Goal: Find specific fact: Find specific fact

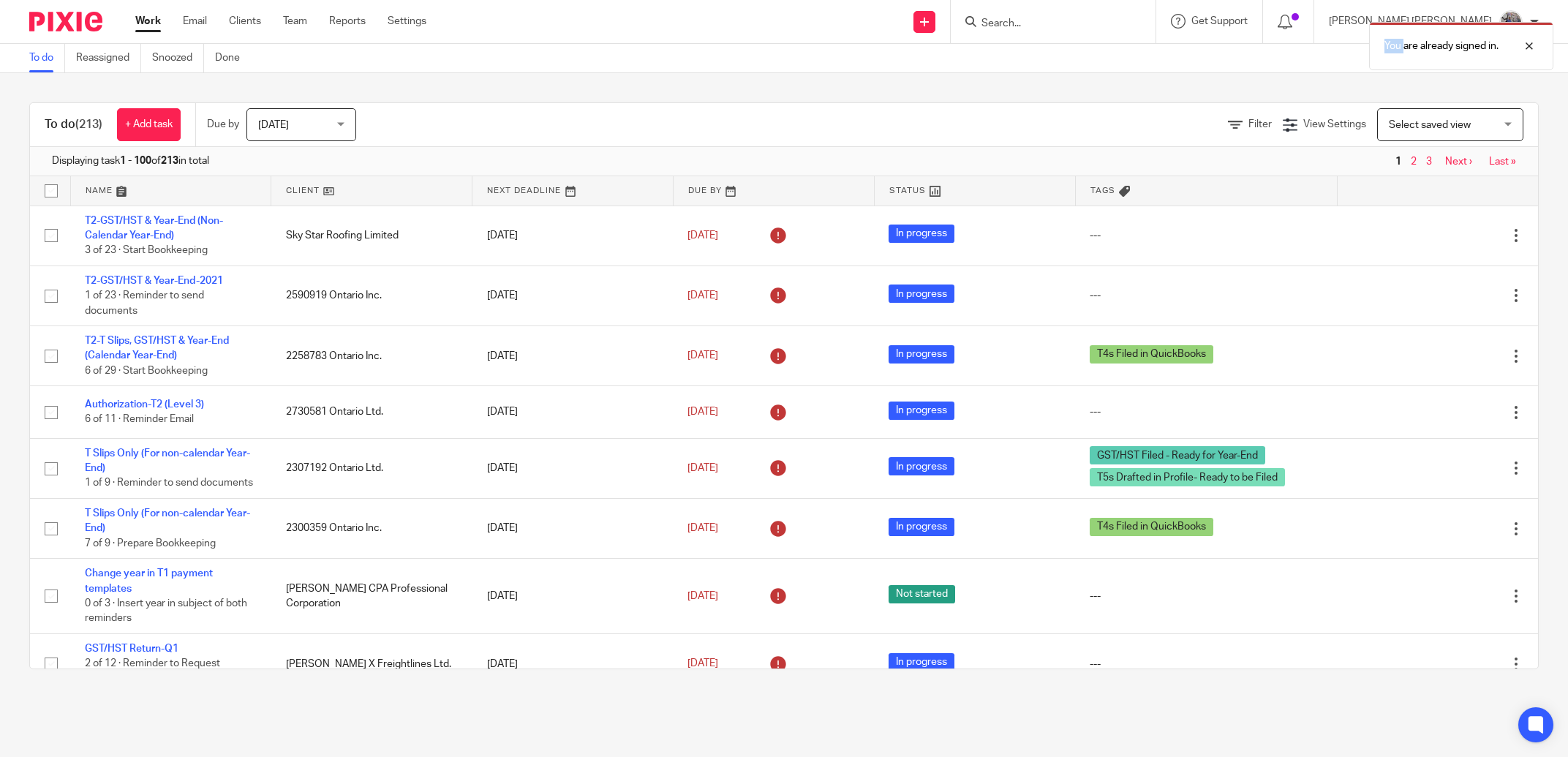
click at [1086, 17] on div "You are already signed in." at bounding box center [1169, 42] width 770 height 55
click at [1531, 42] on div at bounding box center [1518, 46] width 40 height 17
click at [1112, 17] on input "Search" at bounding box center [1046, 23] width 132 height 13
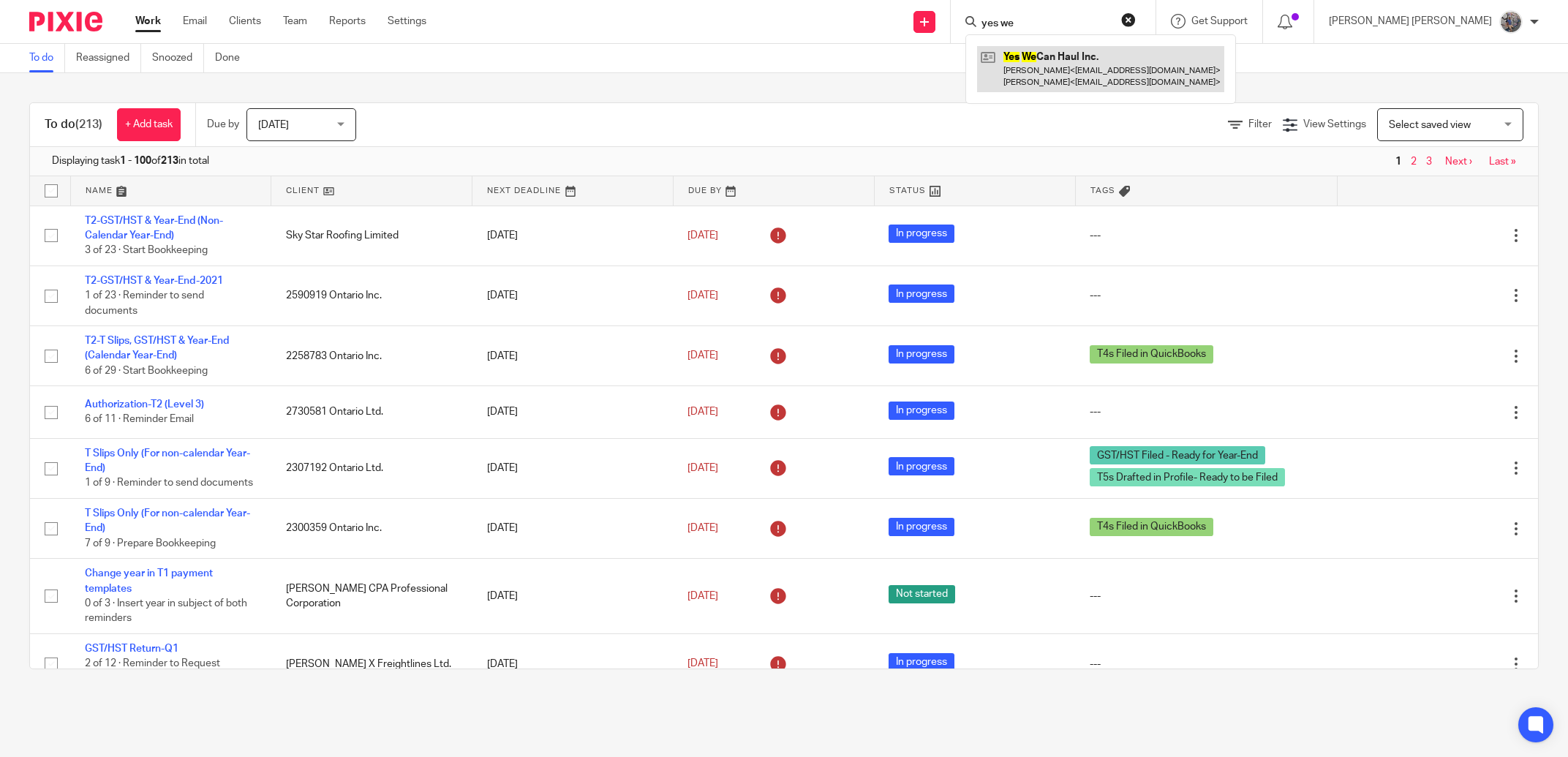
type input "yes we"
click at [1161, 81] on link at bounding box center [1100, 69] width 247 height 45
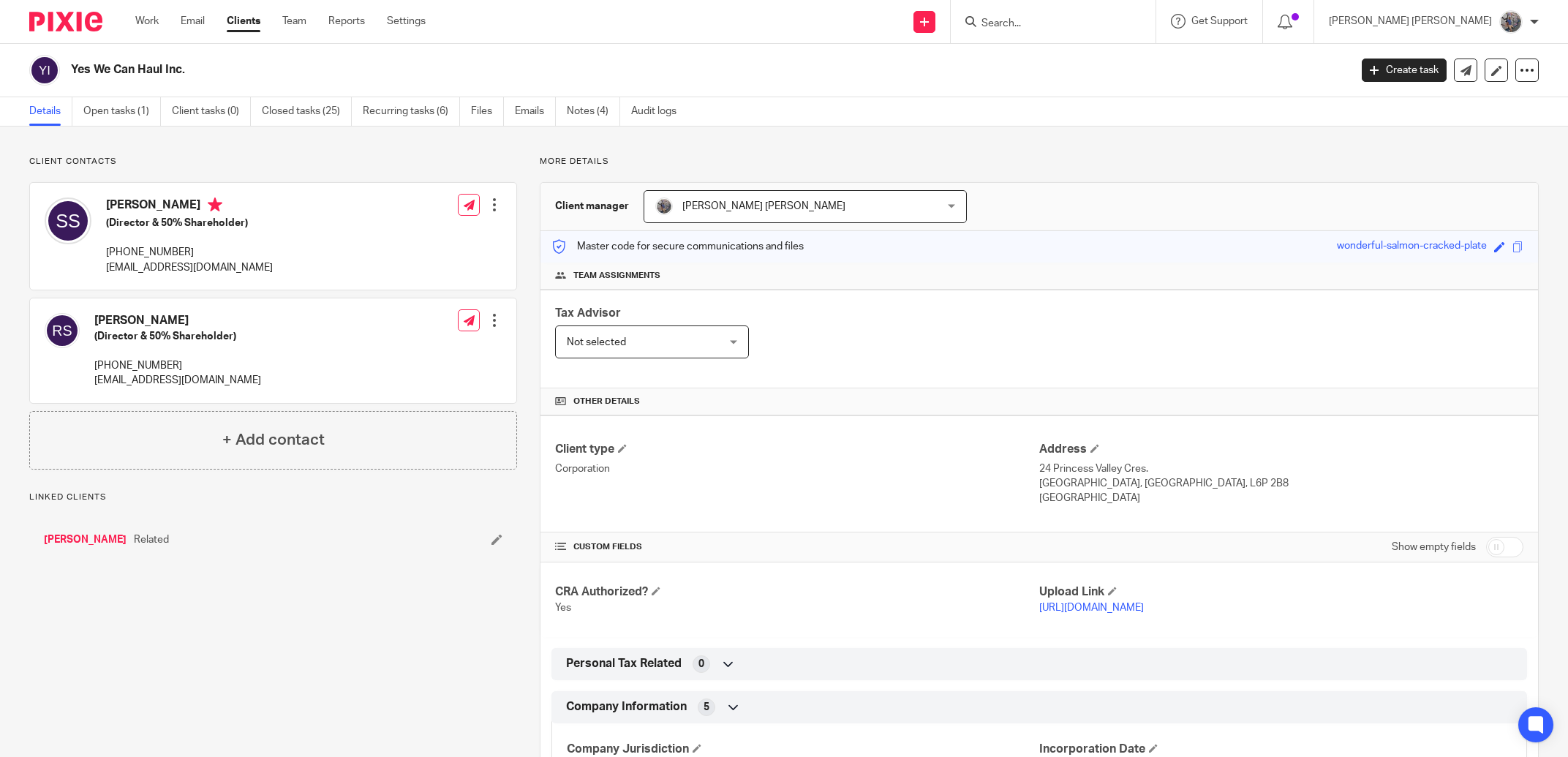
scroll to position [166, 0]
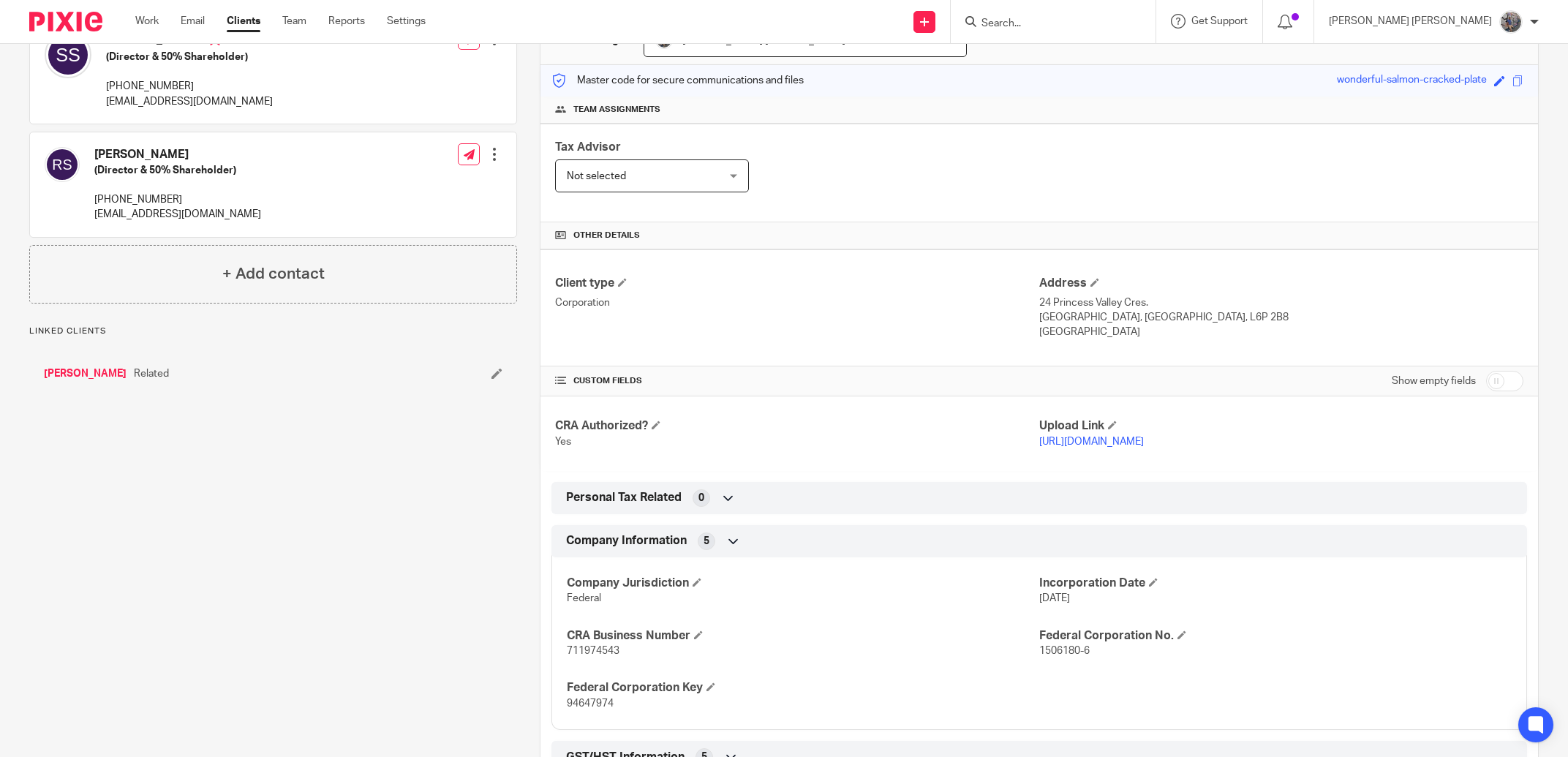
click at [582, 656] on span "711974543" at bounding box center [592, 651] width 52 height 10
copy span "711974543"
click at [1112, 23] on input "Search" at bounding box center [1046, 23] width 132 height 13
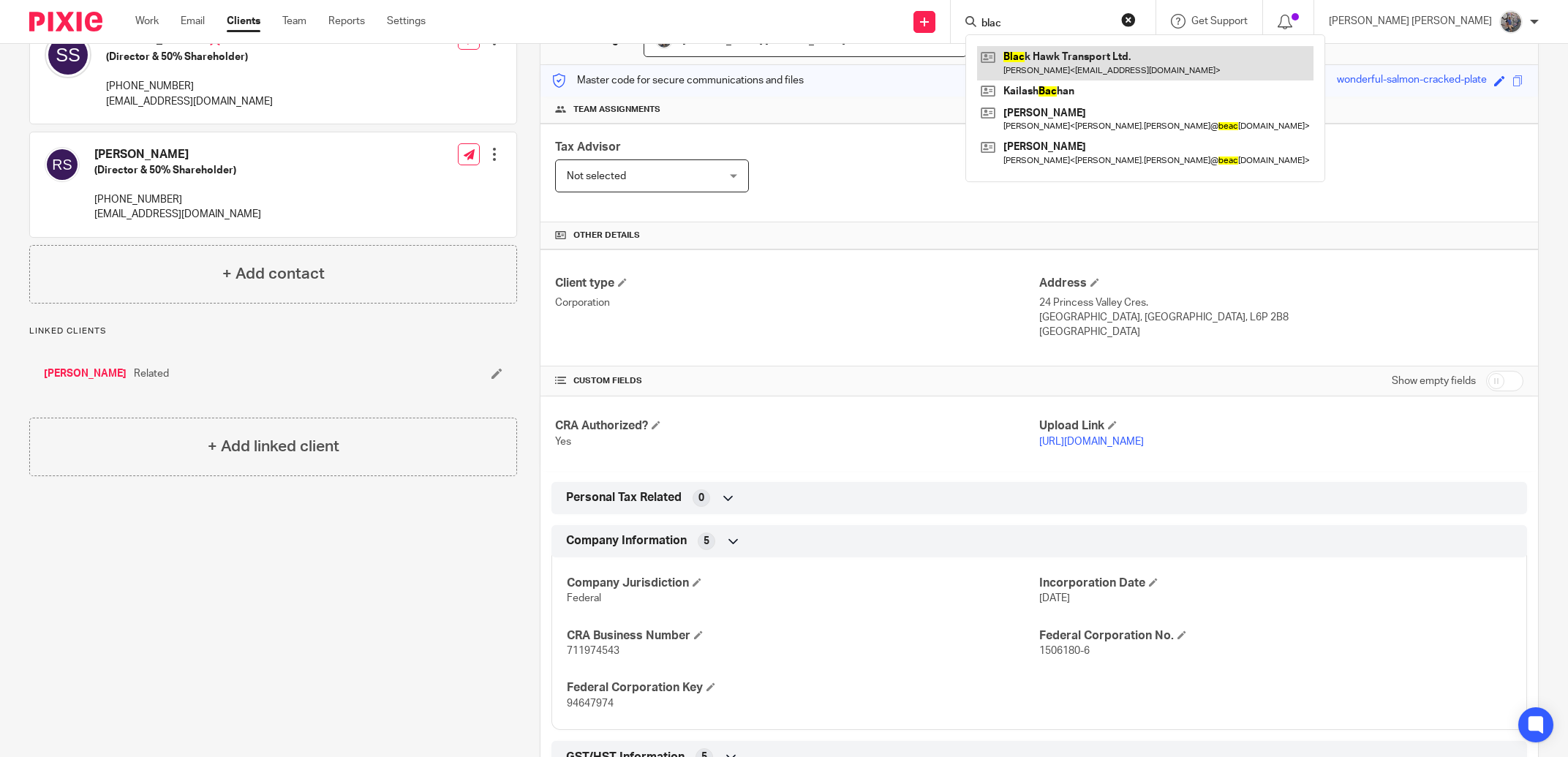
type input "blac"
click at [1182, 55] on link at bounding box center [1145, 62] width 336 height 34
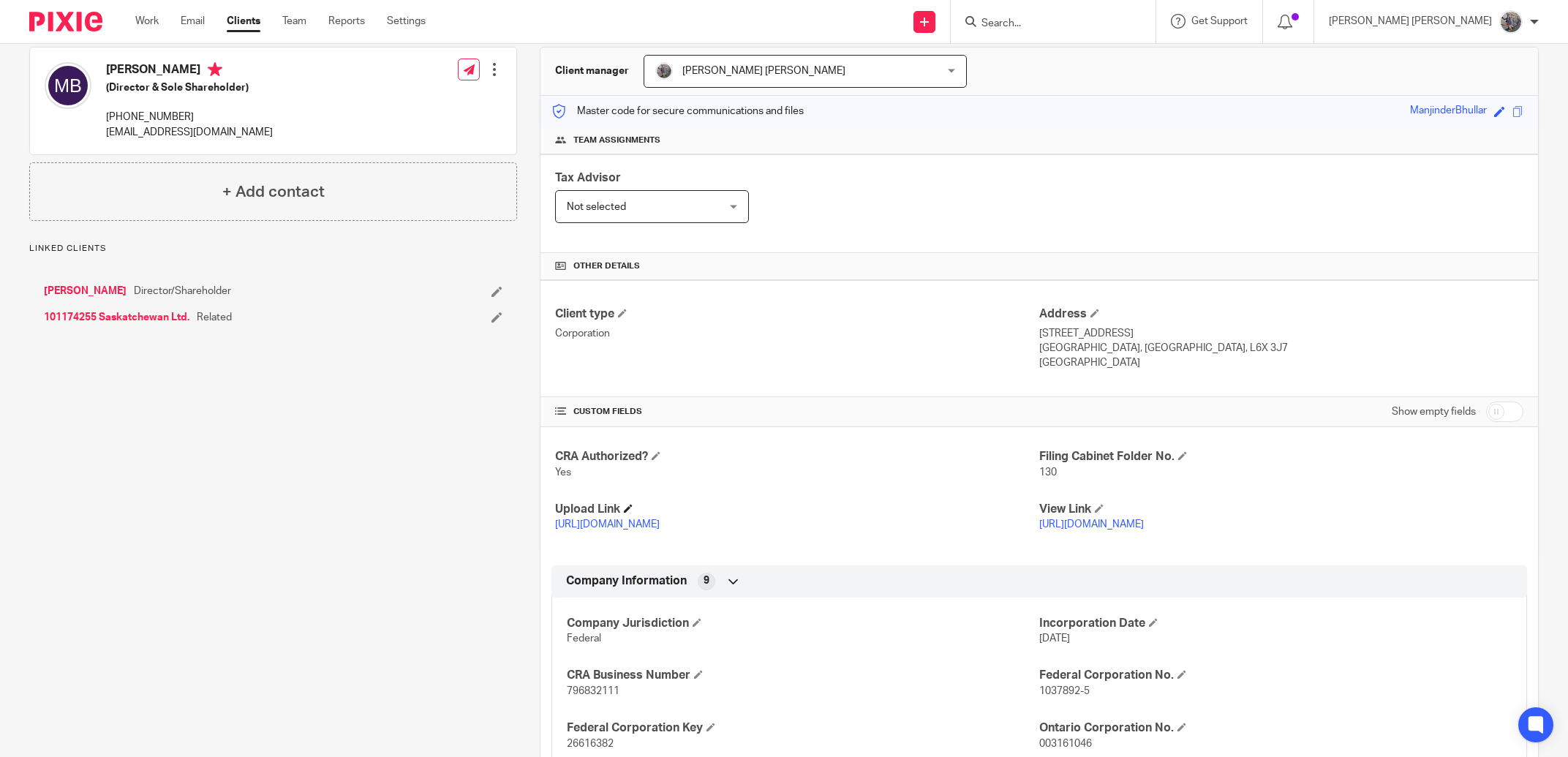
scroll to position [166, 0]
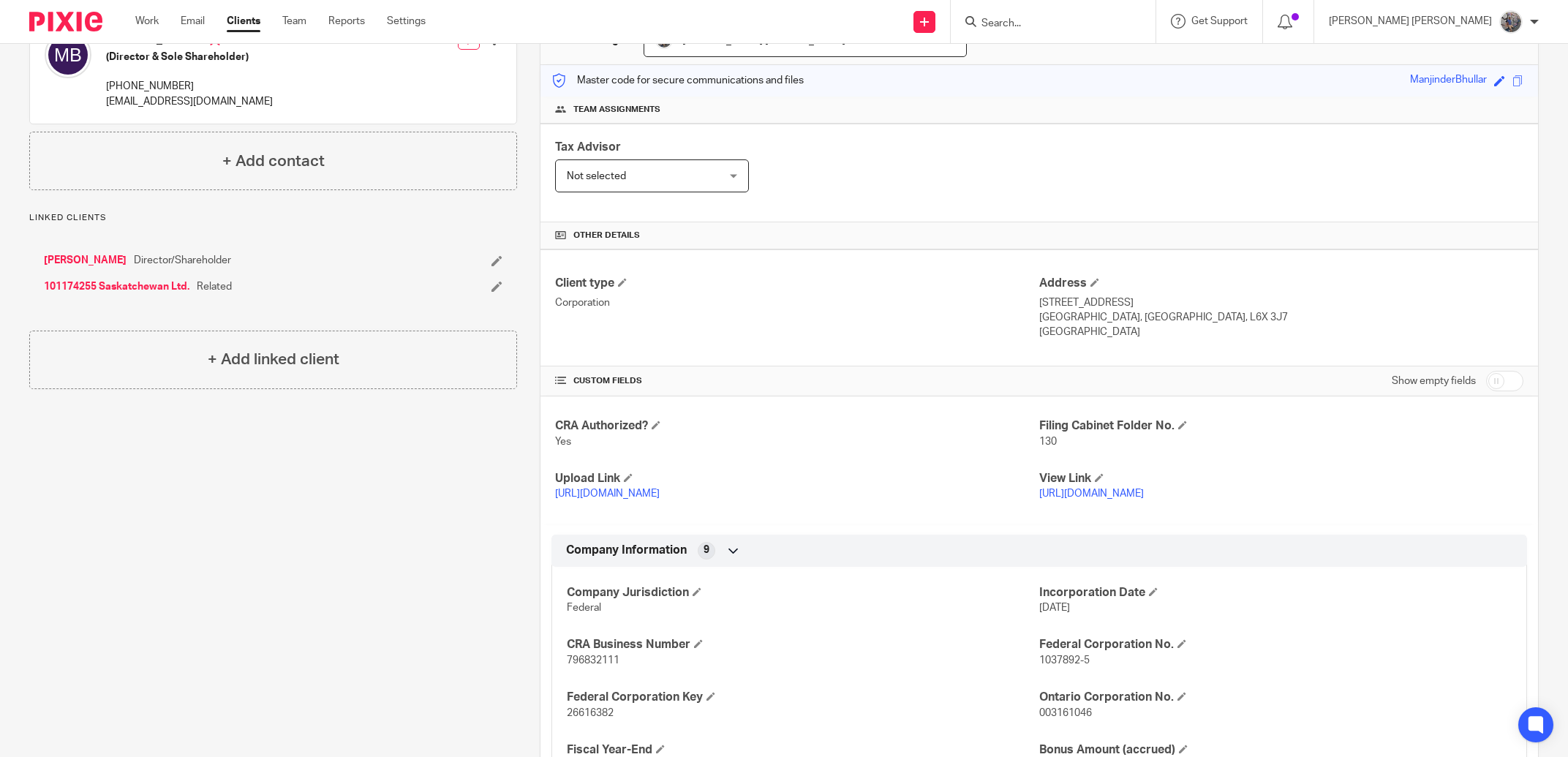
click at [592, 666] on span "796832111" at bounding box center [592, 660] width 52 height 10
copy span "796832111"
